Goal: Transaction & Acquisition: Purchase product/service

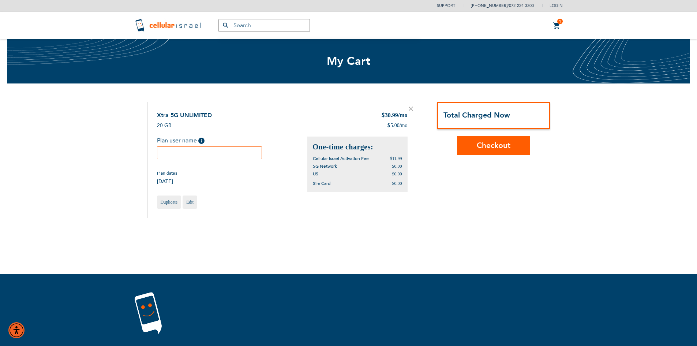
click at [222, 151] on input "text" at bounding box center [209, 152] width 105 height 13
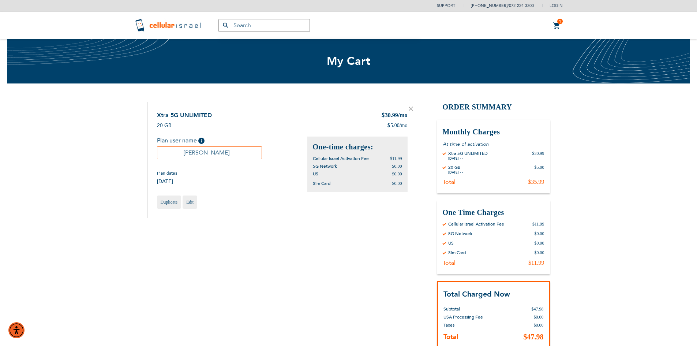
type input "[PERSON_NAME]"
click at [469, 165] on div "20 GB [DATE] - -" at bounding box center [456, 169] width 26 height 10
click at [446, 183] on div "Total" at bounding box center [449, 181] width 13 height 7
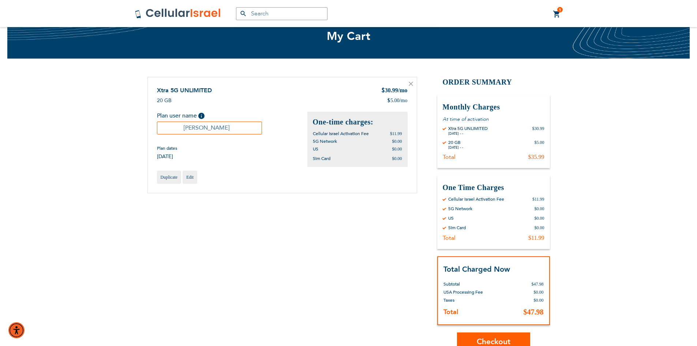
scroll to position [37, 0]
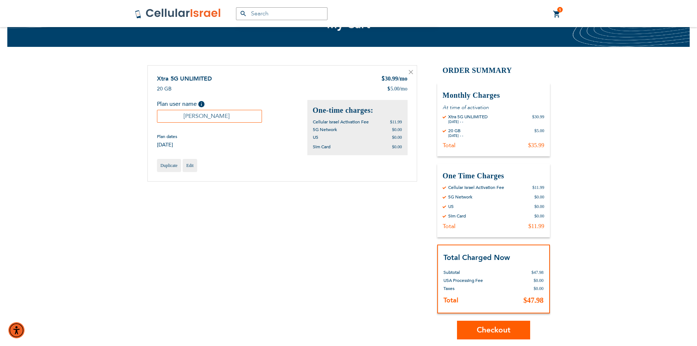
click at [516, 326] on button "Checkout" at bounding box center [493, 330] width 73 height 19
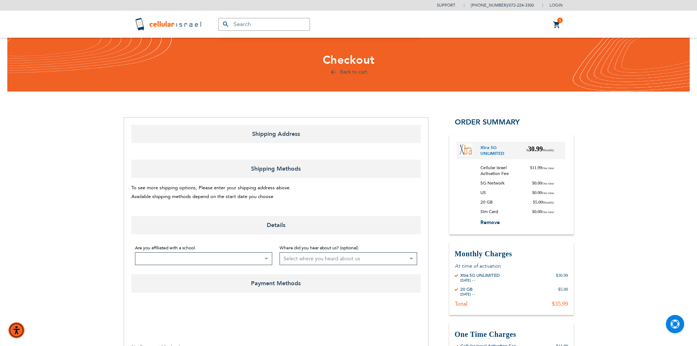
select select "US"
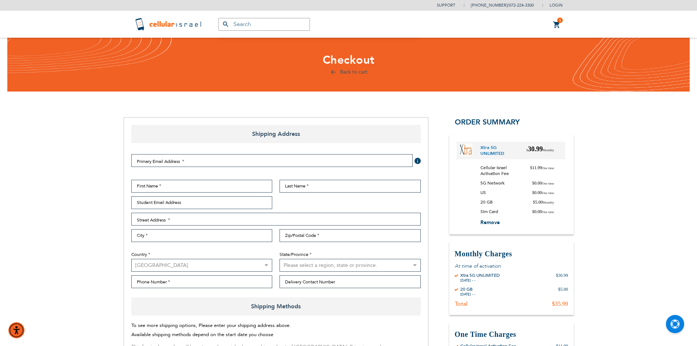
scroll to position [37, 0]
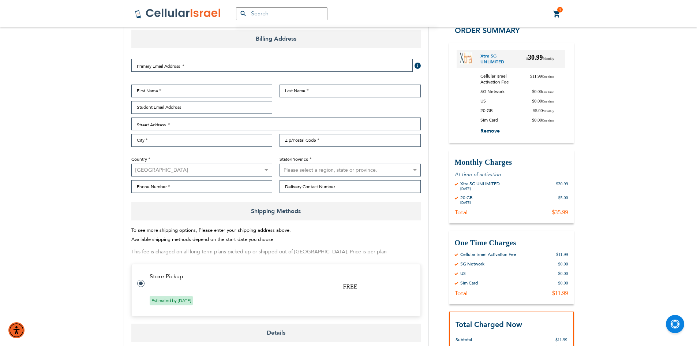
select select "US"
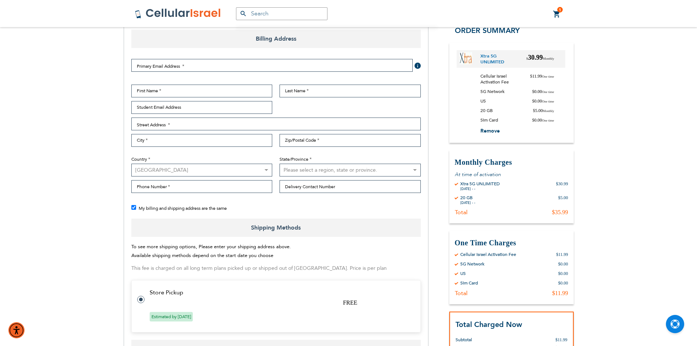
checkbox input "false"
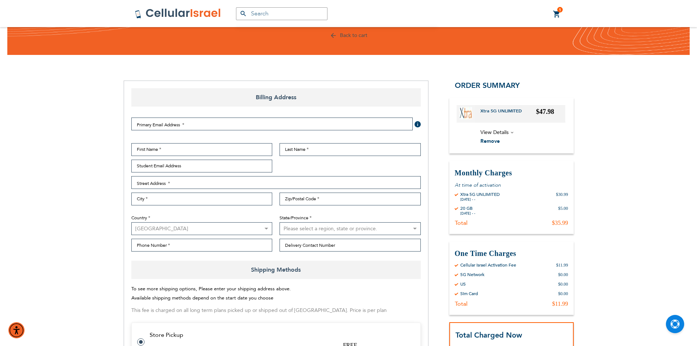
scroll to position [0, 0]
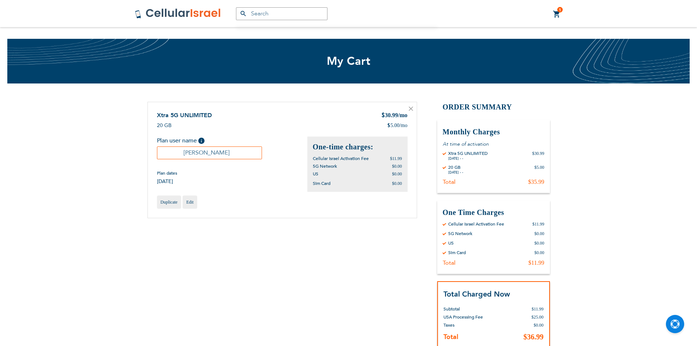
scroll to position [37, 0]
